Goal: Check status: Check status

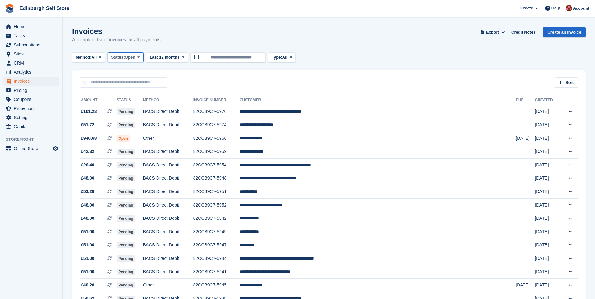
click at [140, 57] on icon at bounding box center [138, 57] width 3 height 4
click at [140, 108] on link "Open" at bounding box center [137, 105] width 55 height 11
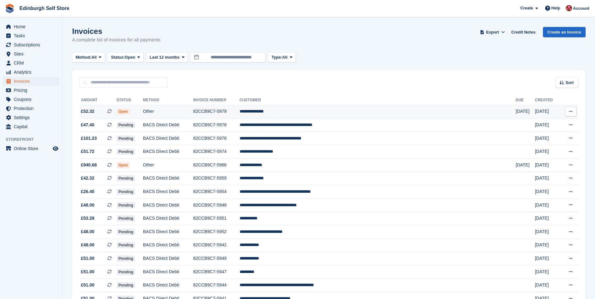
click at [305, 113] on td "**********" at bounding box center [378, 111] width 276 height 13
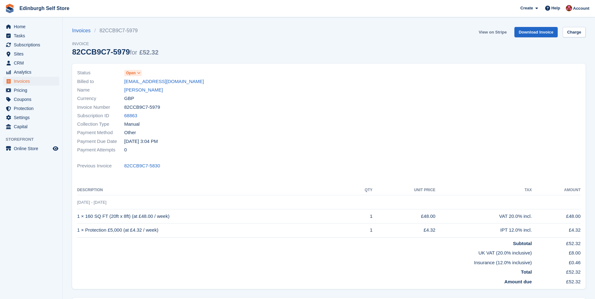
click at [489, 32] on link "View on Stripe" at bounding box center [492, 32] width 33 height 10
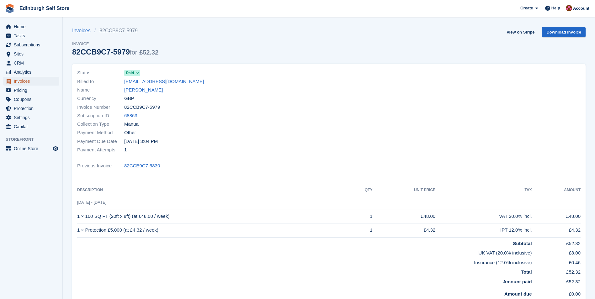
click at [38, 82] on span "Invoices" at bounding box center [33, 81] width 38 height 9
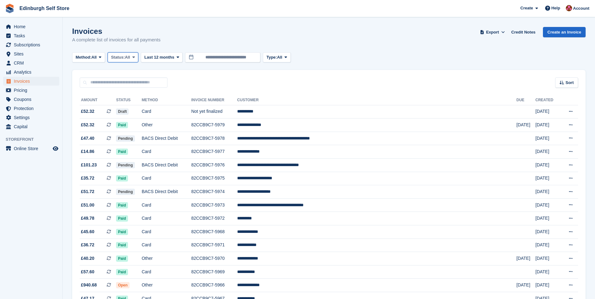
drag, startPoint x: 136, startPoint y: 55, endPoint x: 136, endPoint y: 62, distance: 6.6
click at [135, 56] on icon at bounding box center [133, 57] width 3 height 4
click at [140, 108] on link "Open" at bounding box center [137, 105] width 55 height 11
